Goal: Browse casually

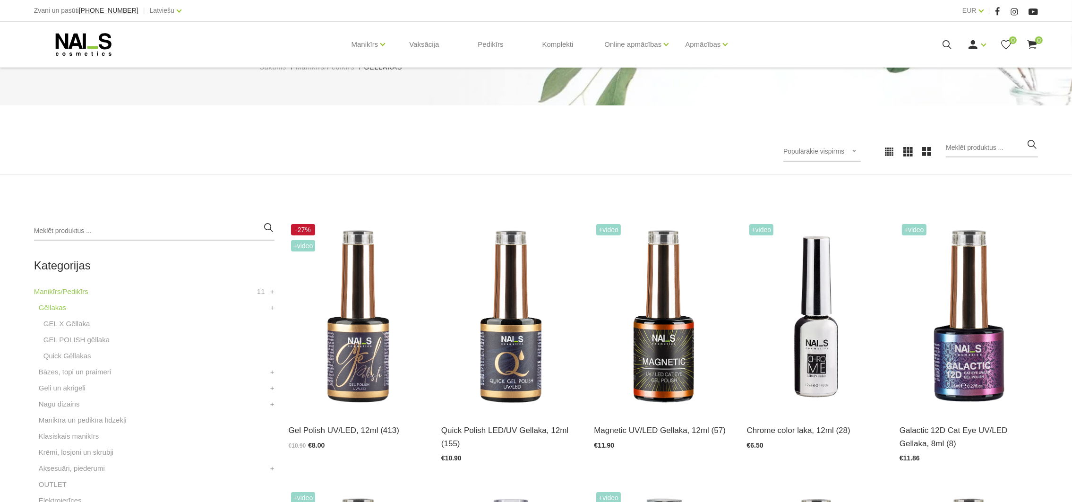
scroll to position [71, 0]
click at [97, 42] on icon at bounding box center [83, 45] width 99 height 24
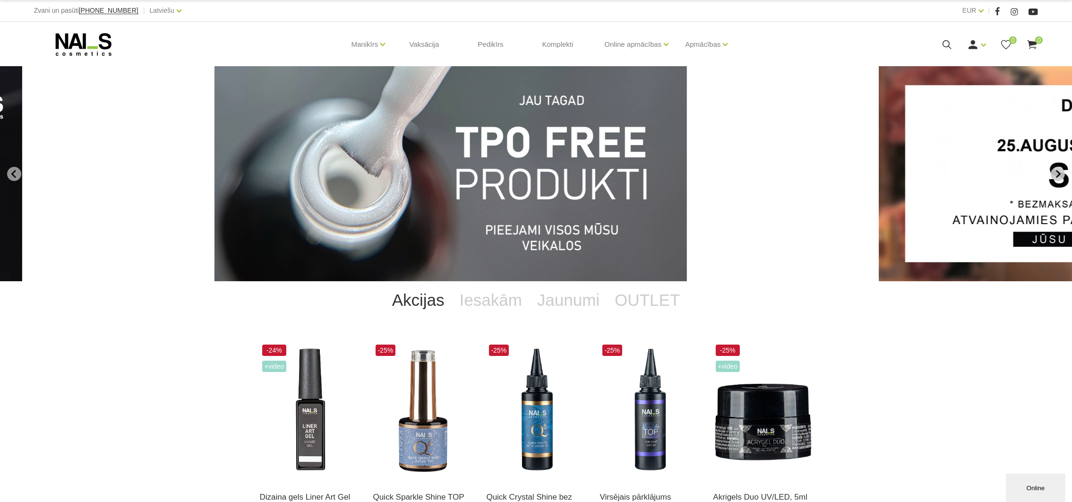
click at [1056, 172] on icon "Next slide" at bounding box center [1057, 174] width 9 height 9
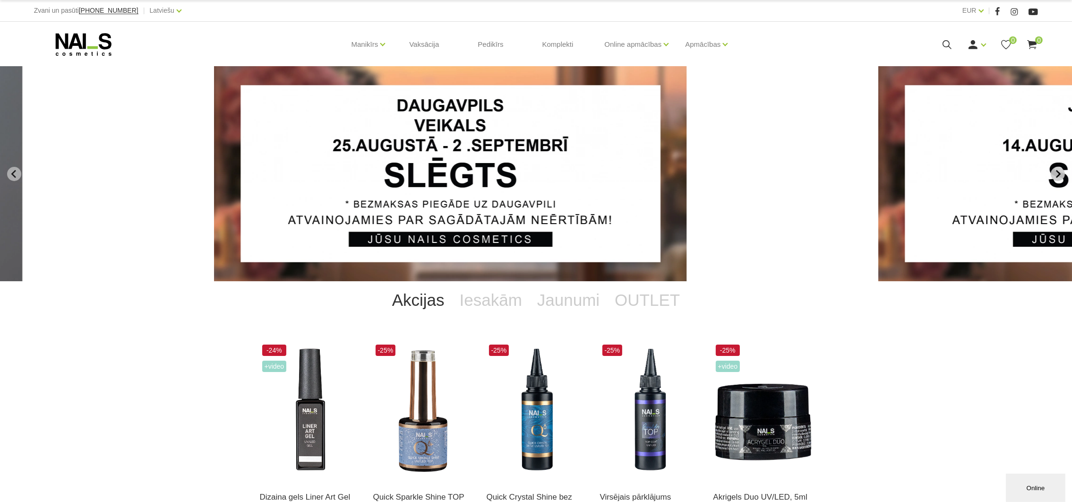
click at [1056, 172] on icon "Next slide" at bounding box center [1057, 174] width 9 height 9
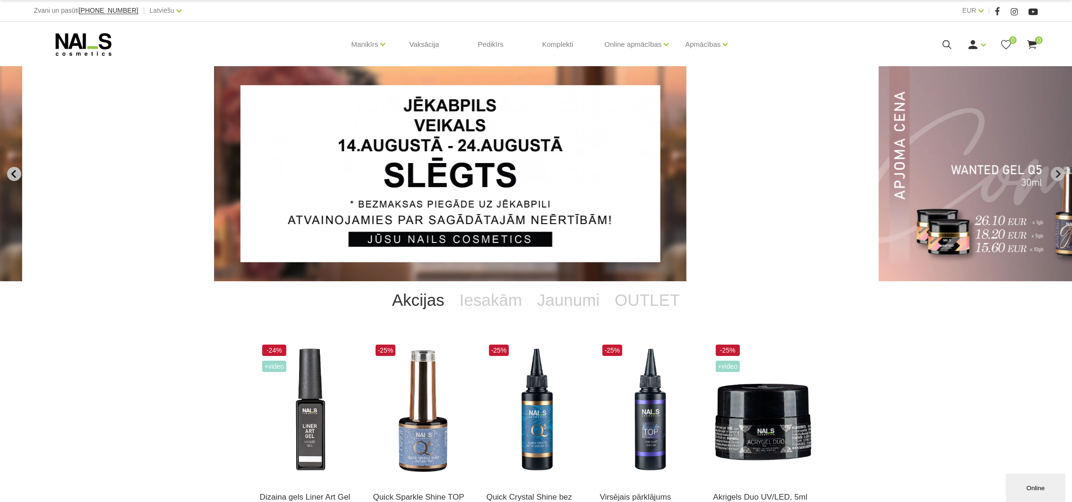
click at [10, 172] on icon "Previous slide" at bounding box center [14, 174] width 9 height 9
